Goal: Information Seeking & Learning: Learn about a topic

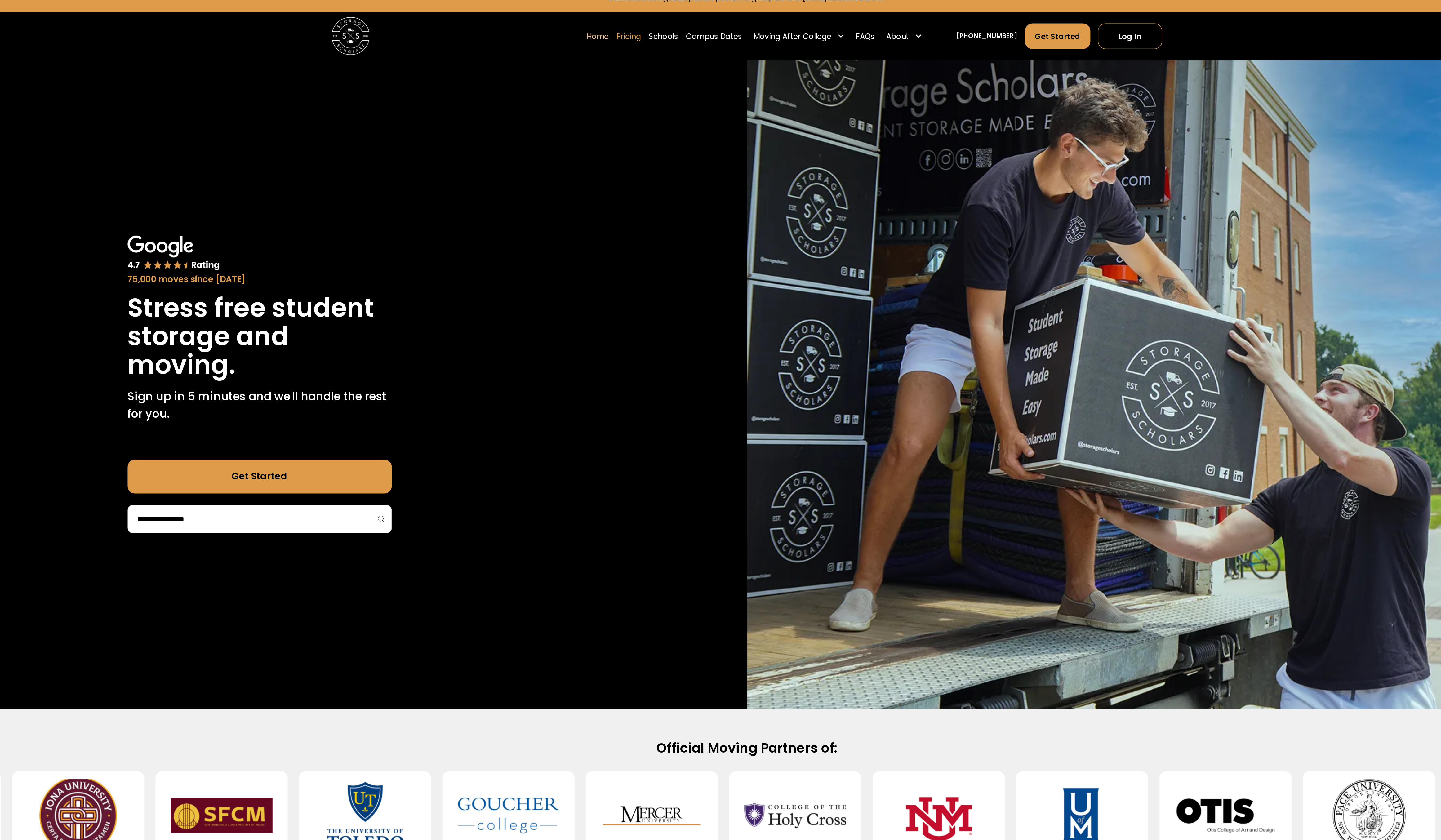
click at [642, 40] on link "Pricing" at bounding box center [633, 40] width 18 height 19
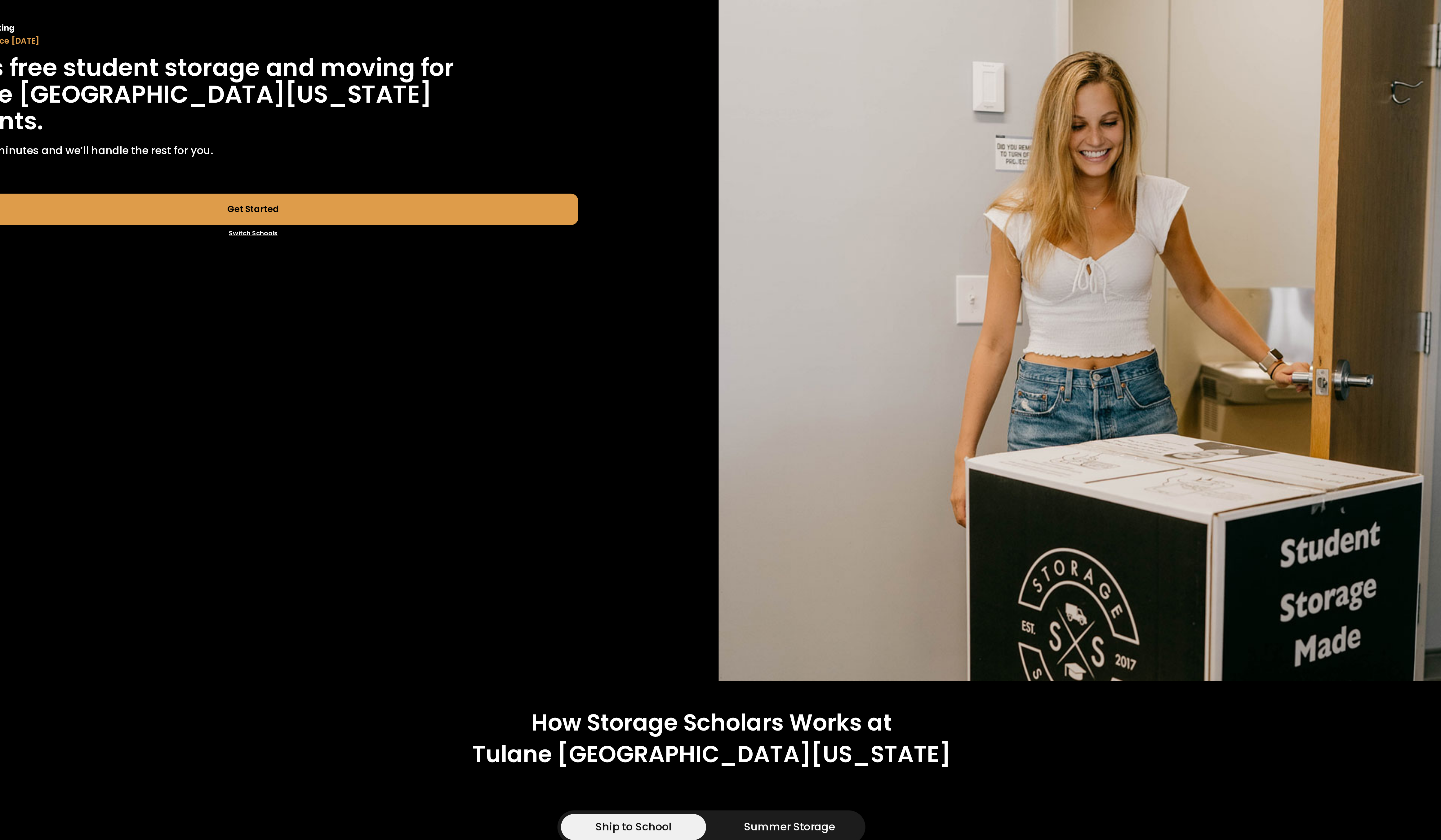
click at [364, 259] on link "Switch Schools" at bounding box center [357, 258] width 515 height 13
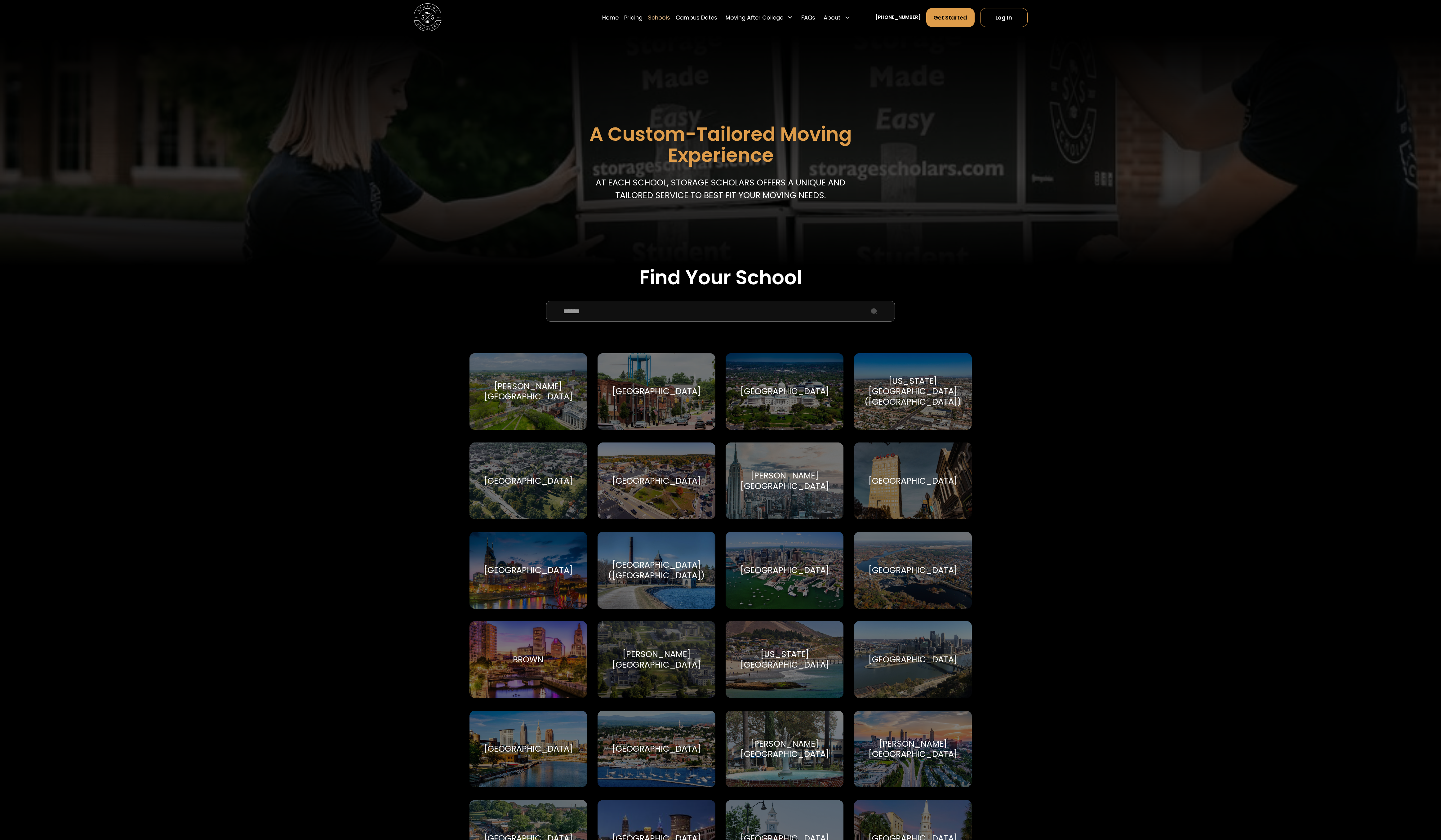
click at [600, 306] on input "School Select Form" at bounding box center [720, 312] width 349 height 21
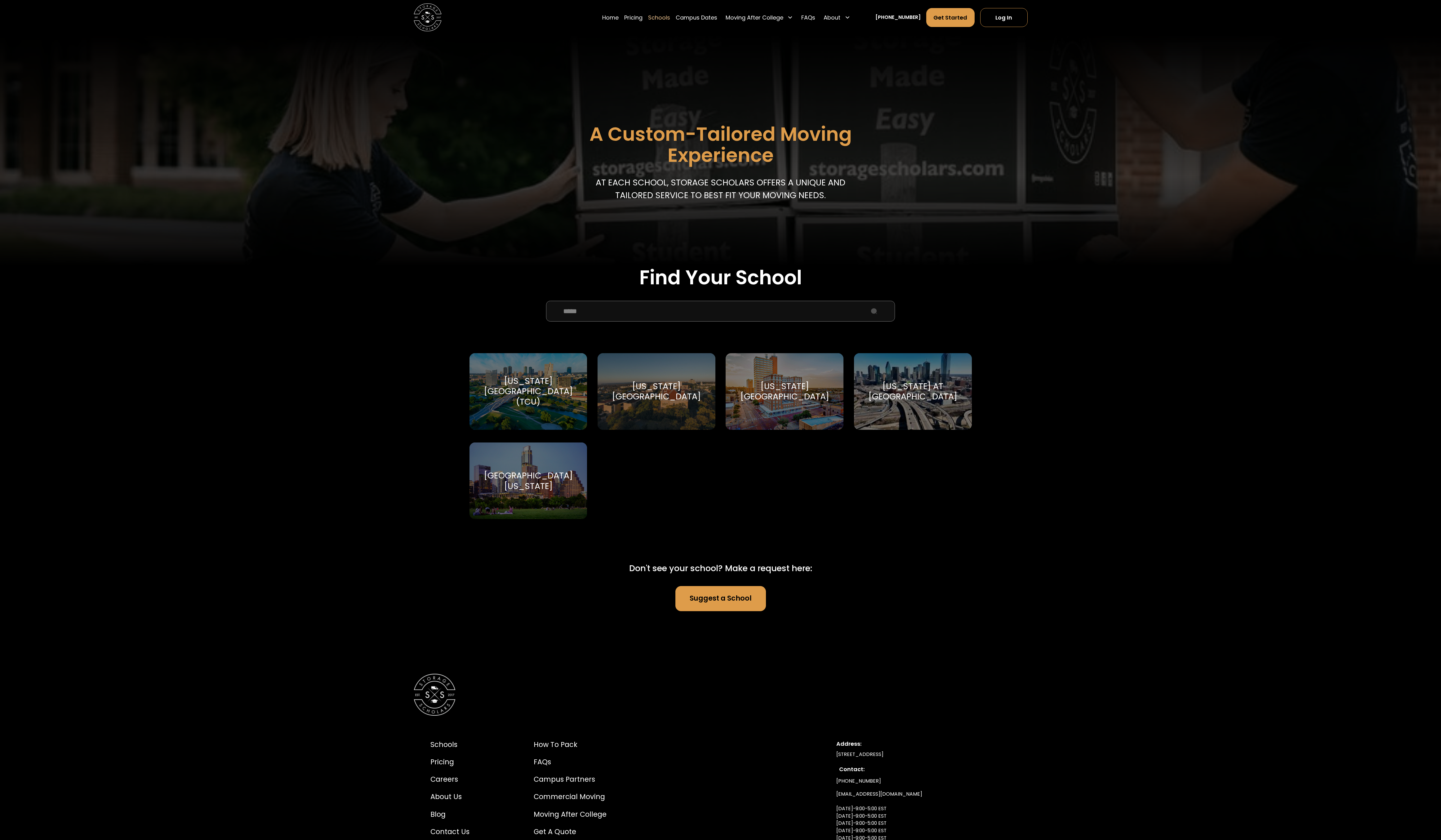
type input "*****"
click at [546, 388] on div "Texas Christian University (TCU)" at bounding box center [528, 391] width 101 height 31
click at [649, 395] on div "[US_STATE][GEOGRAPHIC_DATA]" at bounding box center [656, 391] width 101 height 21
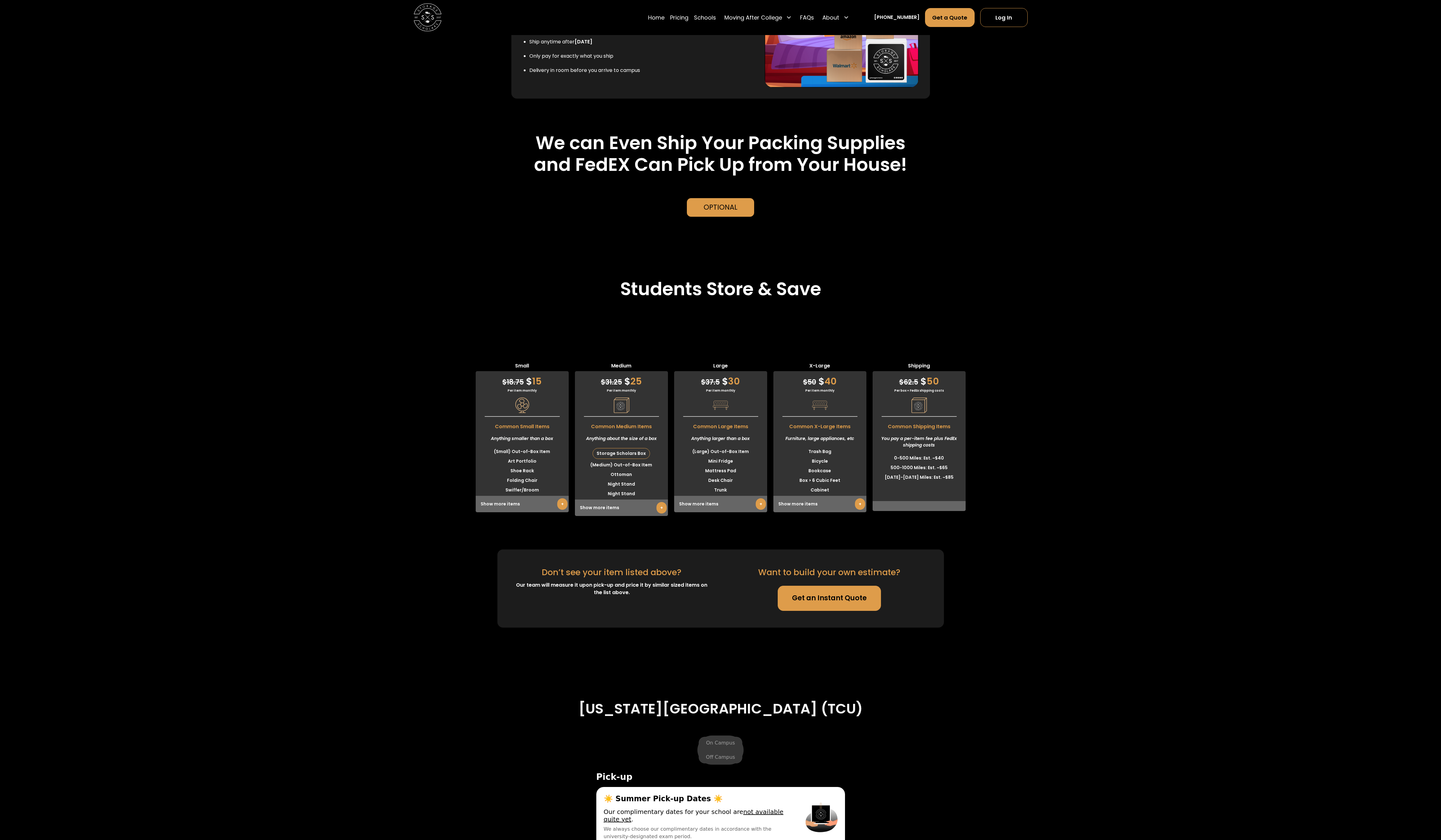
scroll to position [1818, 0]
